Goal: Information Seeking & Learning: Learn about a topic

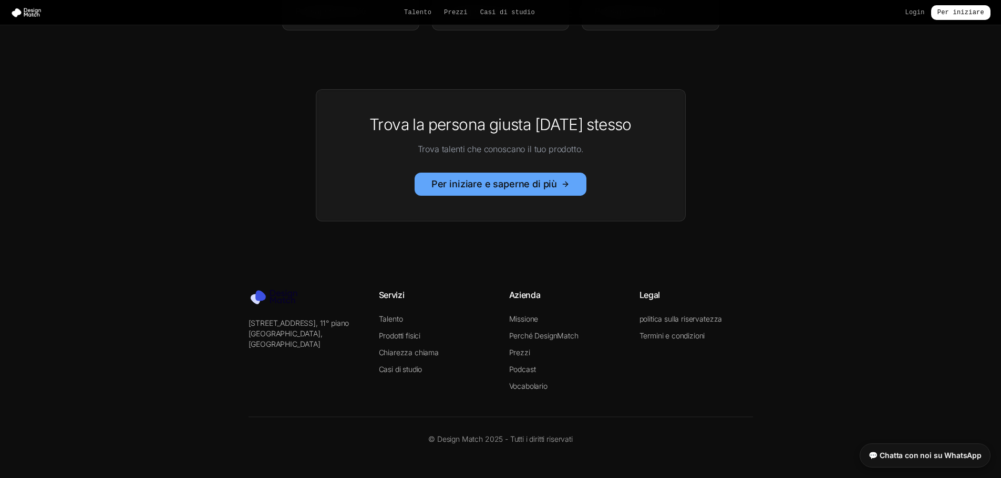
scroll to position [2311, 0]
click at [338, 16] on font "Per saperne di più" at bounding box center [330, 11] width 70 height 11
click at [424, 14] on font "Talento" at bounding box center [417, 12] width 27 height 7
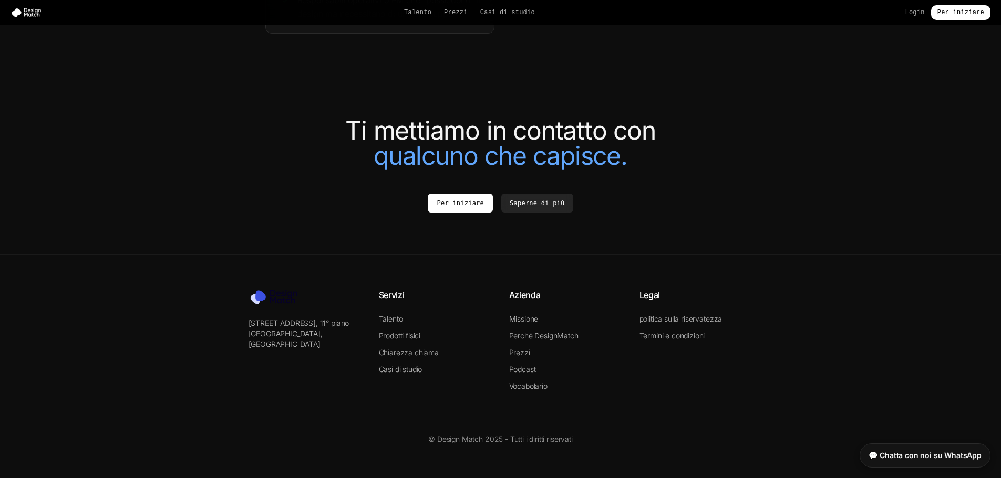
scroll to position [2524, 0]
click at [472, 206] on font "Per iniziare" at bounding box center [459, 202] width 47 height 7
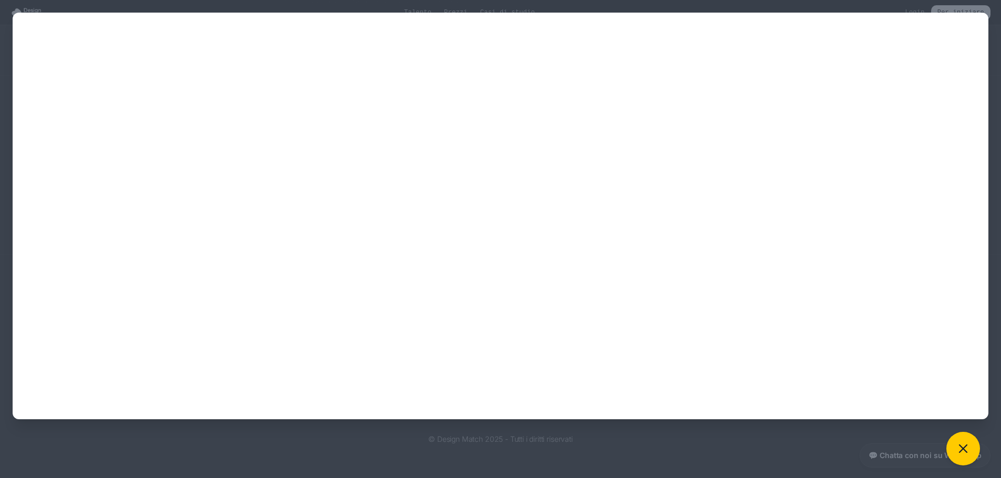
click at [388, 450] on div at bounding box center [500, 239] width 1001 height 478
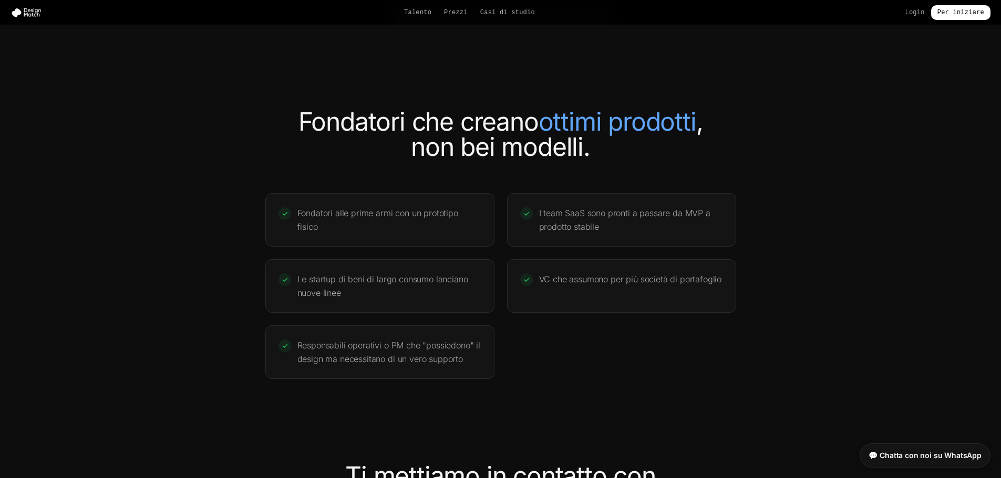
scroll to position [2004, 0]
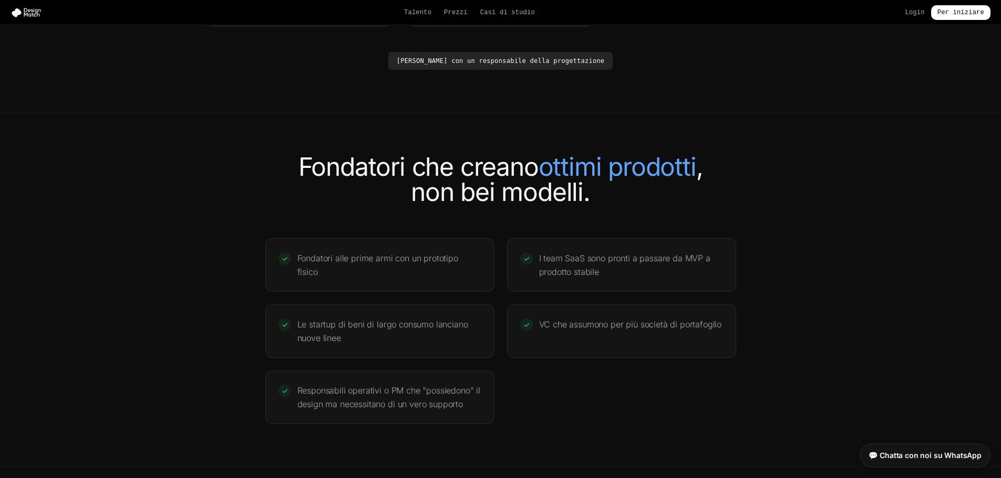
click at [669, 11] on font "a tempo parziale, a tempo pieno o a tempo parziale" at bounding box center [703, 0] width 140 height 19
click at [567, 64] on font "[PERSON_NAME] con un responsabile della progettazione" at bounding box center [501, 60] width 208 height 7
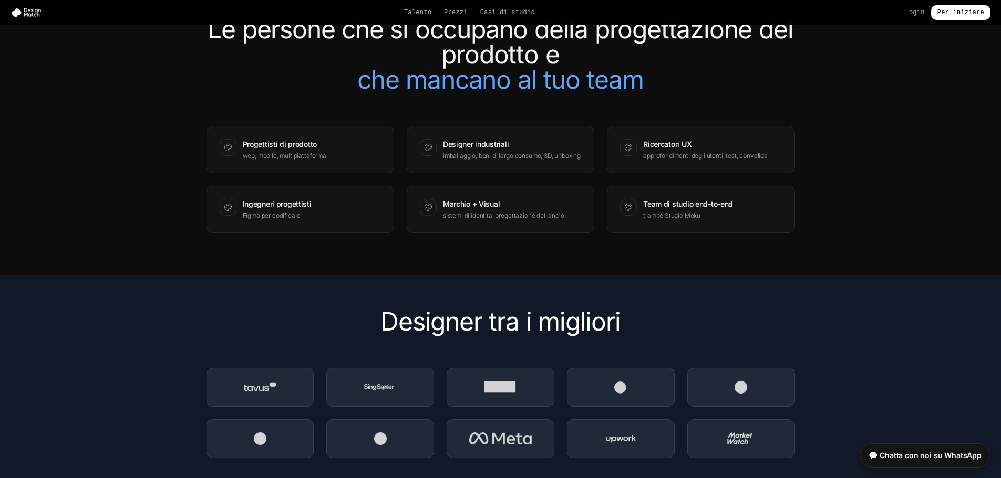
scroll to position [1366, 0]
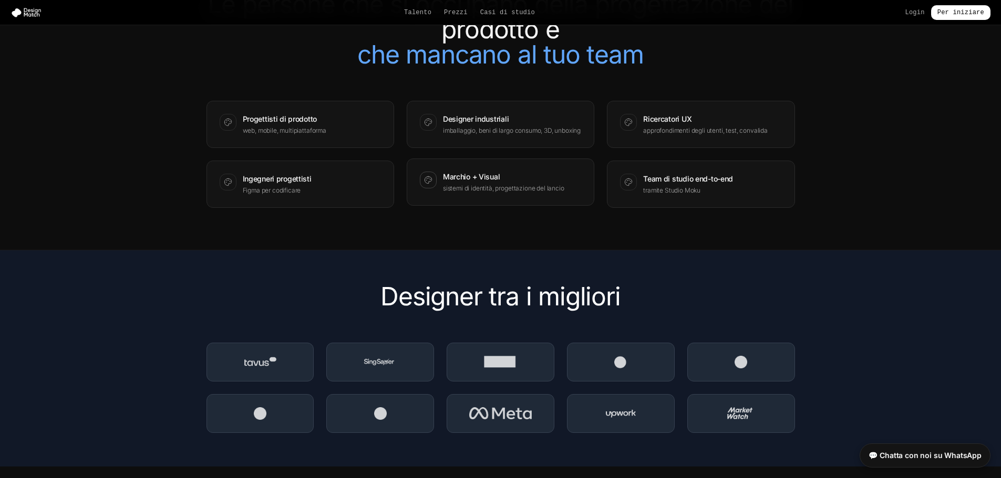
click at [433, 189] on div at bounding box center [428, 180] width 17 height 17
click at [465, 181] on font "Marchio + Visual" at bounding box center [471, 176] width 57 height 9
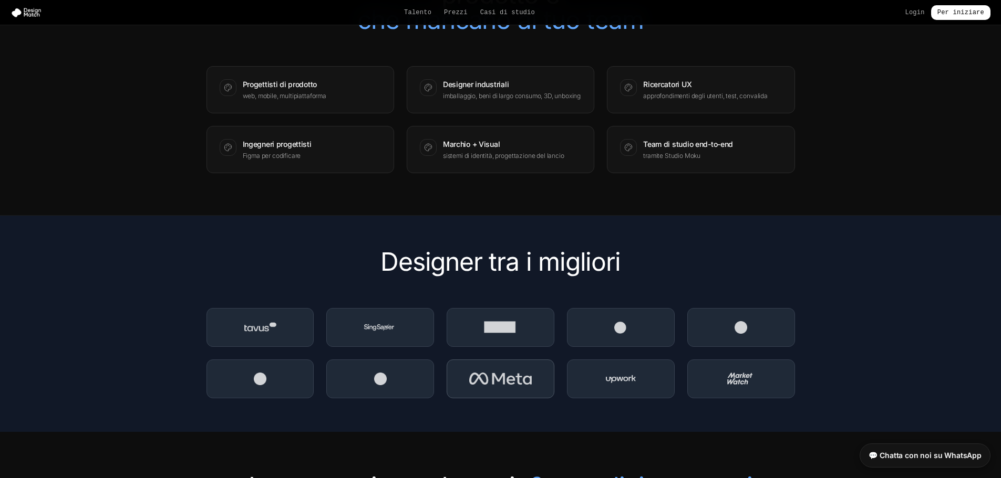
scroll to position [1628, 0]
